Goal: Information Seeking & Learning: Learn about a topic

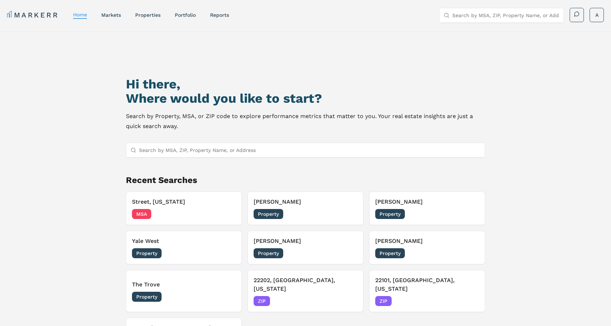
click at [484, 16] on input "Search by MSA, ZIP, Property Name, or Address" at bounding box center [505, 15] width 107 height 14
paste input "[GEOGRAPHIC_DATA], [GEOGRAPHIC_DATA]"
type input "Midlothian, TX"
click at [484, 29] on div "Midlothian, Texas" at bounding box center [486, 29] width 83 height 7
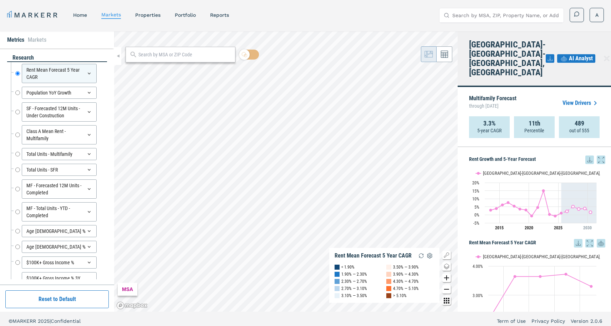
click at [485, 12] on input "Search by MSA, ZIP, Property Name, or Address" at bounding box center [505, 15] width 107 height 14
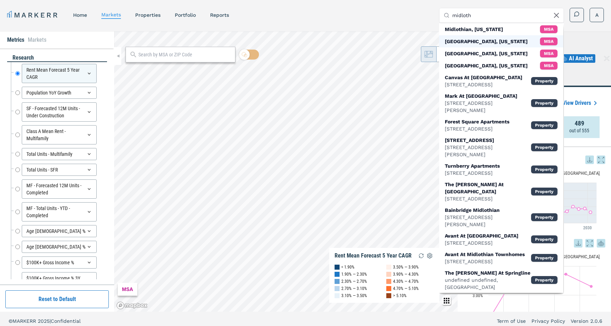
click at [473, 41] on div "Midlothian, Texas" at bounding box center [486, 41] width 83 height 7
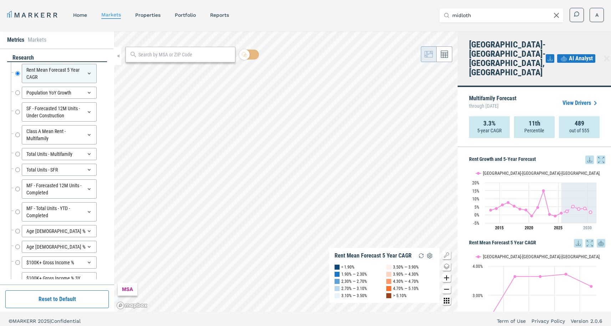
click at [479, 14] on input "midloth" at bounding box center [505, 15] width 107 height 14
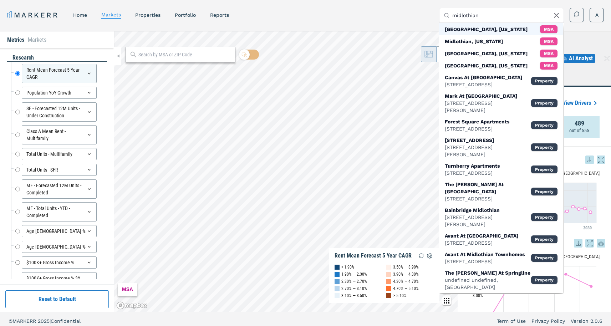
type input "midlothian"
click at [468, 29] on div "Midlothian, Texas" at bounding box center [486, 29] width 83 height 7
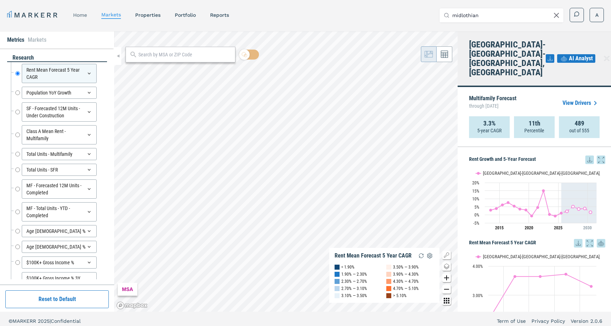
click at [83, 15] on link "home" at bounding box center [80, 15] width 14 height 6
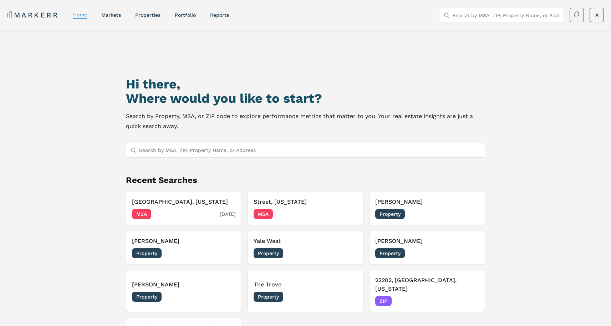
click at [148, 205] on h3 "Midlothian, Texas" at bounding box center [184, 202] width 104 height 9
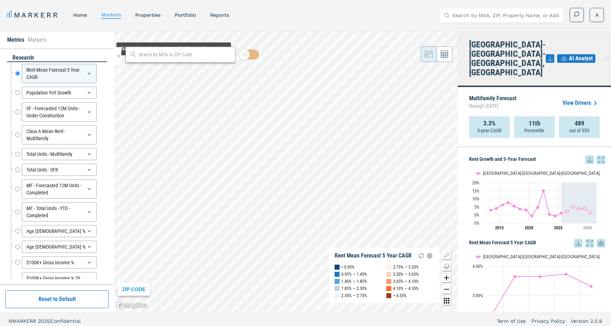
click at [476, 16] on input "Search by MSA, ZIP, Property Name, or Address" at bounding box center [505, 15] width 107 height 14
type input "76065"
click at [476, 26] on div "76065, Midlothian, Texas" at bounding box center [494, 32] width 98 height 14
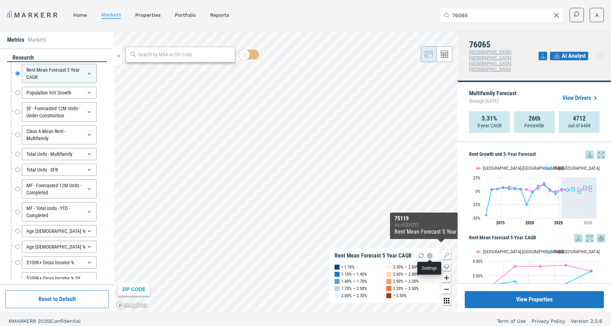
click at [430, 255] on img "button" at bounding box center [429, 255] width 9 height 9
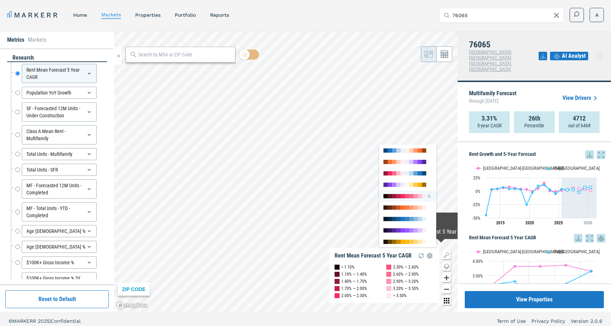
click at [407, 194] on div at bounding box center [407, 196] width 4 height 4
click at [573, 94] on link "View Drivers" at bounding box center [580, 98] width 37 height 9
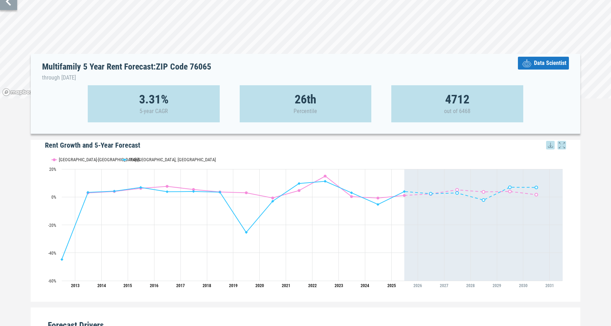
scroll to position [34, 0]
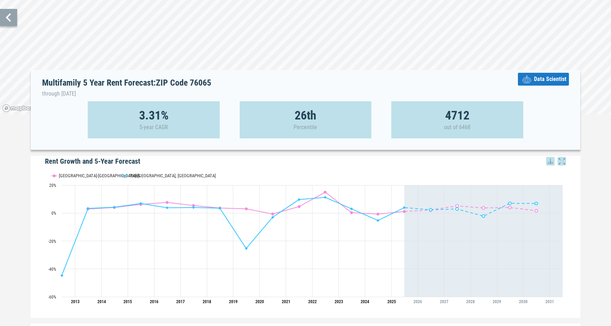
click at [558, 81] on span "Data Scientist" at bounding box center [550, 79] width 32 height 9
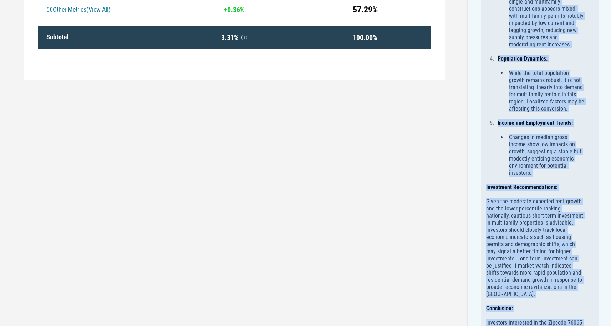
scroll to position [614, 0]
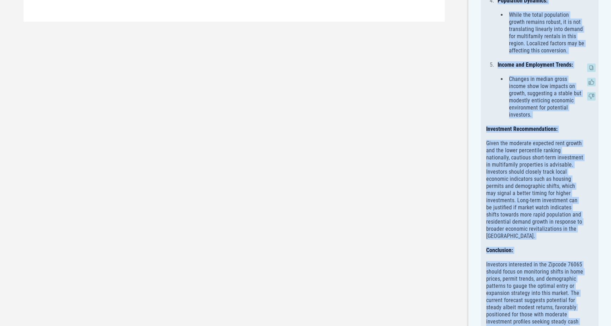
drag, startPoint x: 479, startPoint y: 14, endPoint x: 596, endPoint y: 287, distance: 296.7
copy div "Multifamily 5 Year Rent Forecast: ZIP Code 76065 Investment Analysis in Zipcode…"
